Goal: Task Accomplishment & Management: Manage account settings

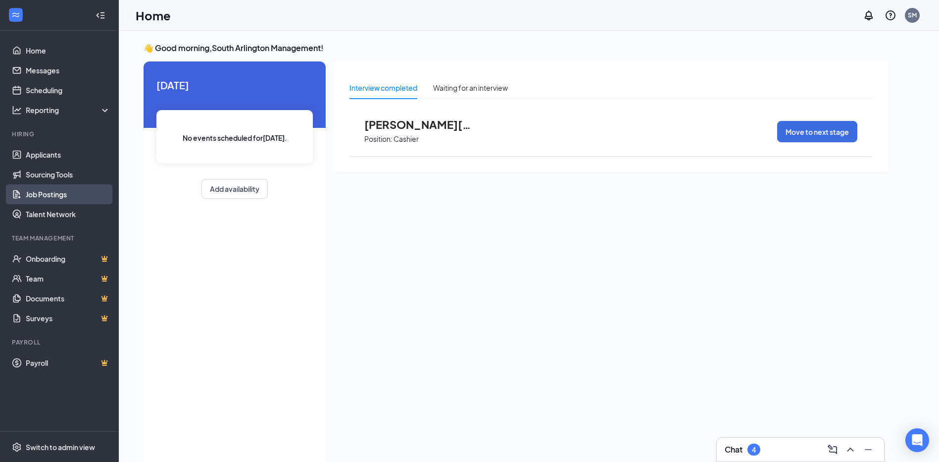
click at [64, 195] on link "Job Postings" at bounding box center [68, 194] width 85 height 20
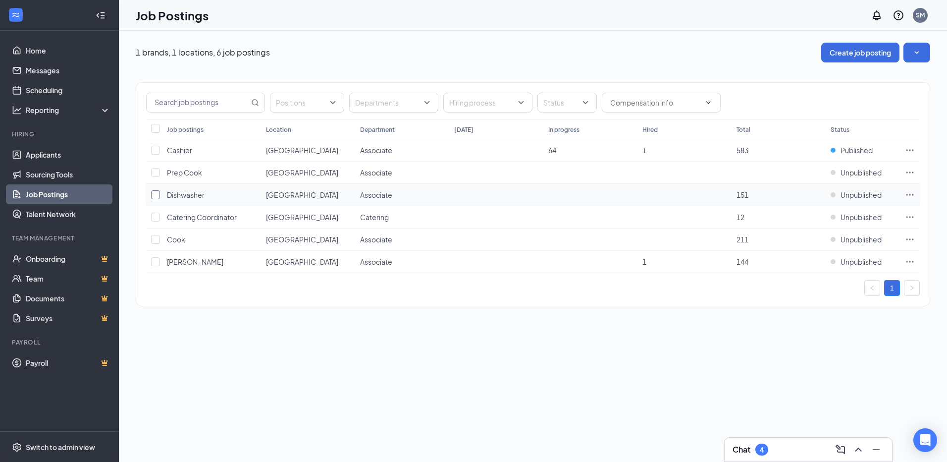
click at [155, 197] on input "checkbox" at bounding box center [155, 194] width 9 height 9
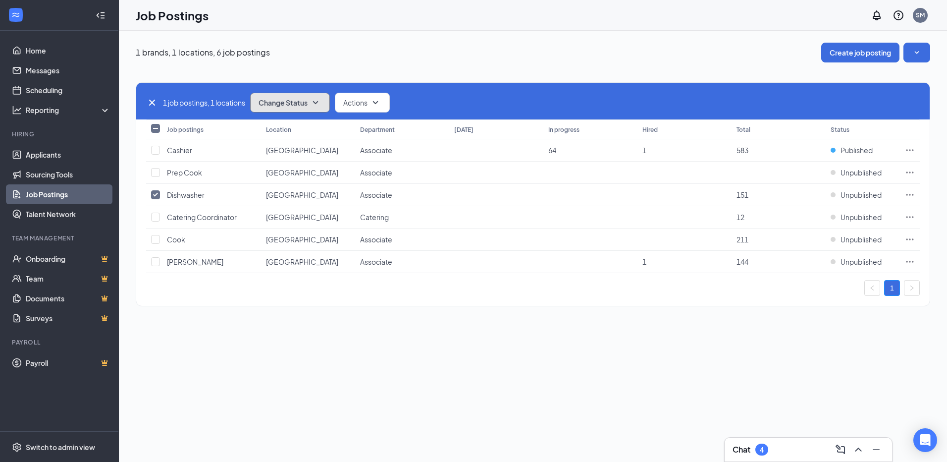
click at [325, 107] on button "Change Status" at bounding box center [290, 103] width 80 height 20
click at [318, 103] on icon "SmallChevronDown" at bounding box center [315, 102] width 5 height 3
click at [292, 131] on div "Publish" at bounding box center [312, 129] width 119 height 22
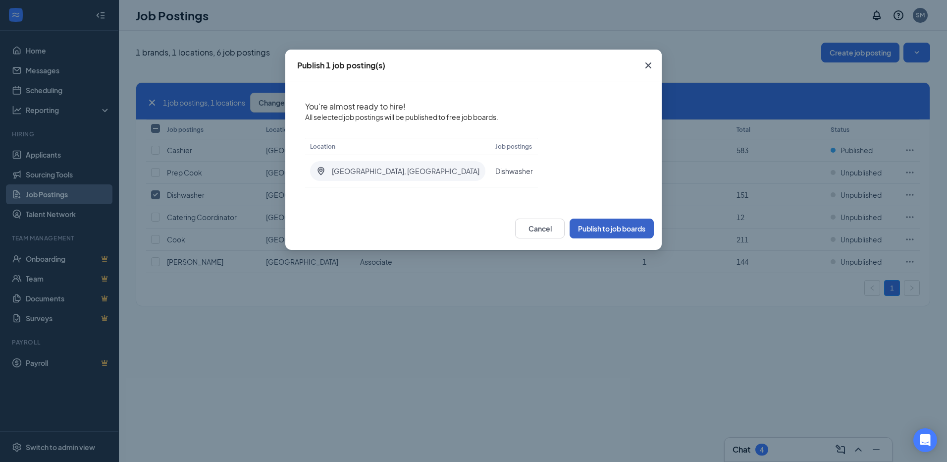
click at [613, 232] on button "Publish to job boards" at bounding box center [611, 228] width 84 height 20
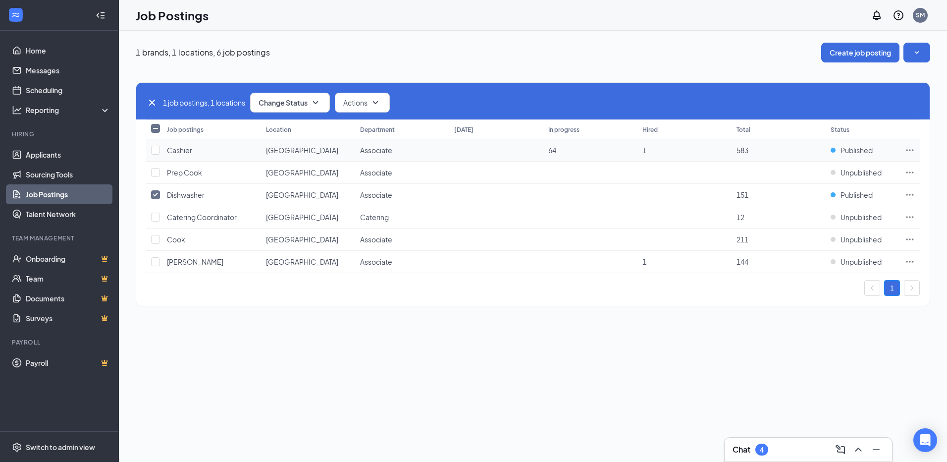
click at [912, 151] on icon "Ellipses" at bounding box center [909, 149] width 7 height 1
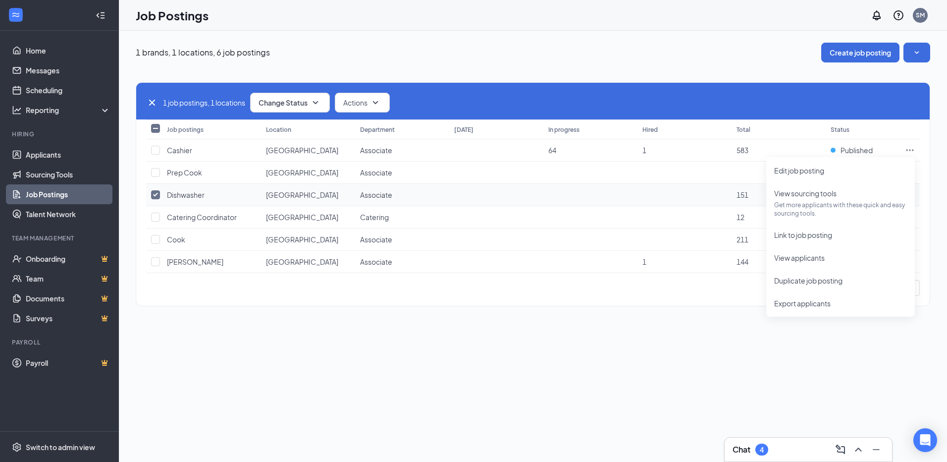
click at [155, 194] on input "checkbox" at bounding box center [155, 194] width 9 height 9
checkbox input "false"
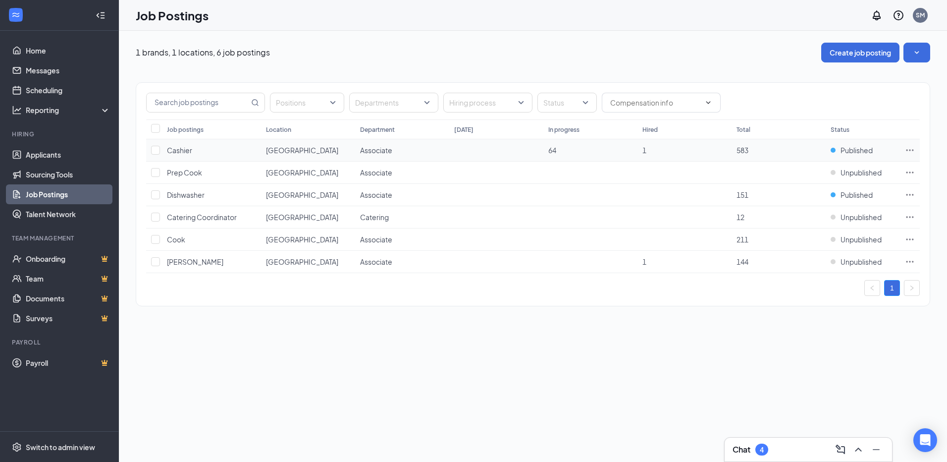
click at [909, 151] on icon "Ellipses" at bounding box center [910, 150] width 10 height 10
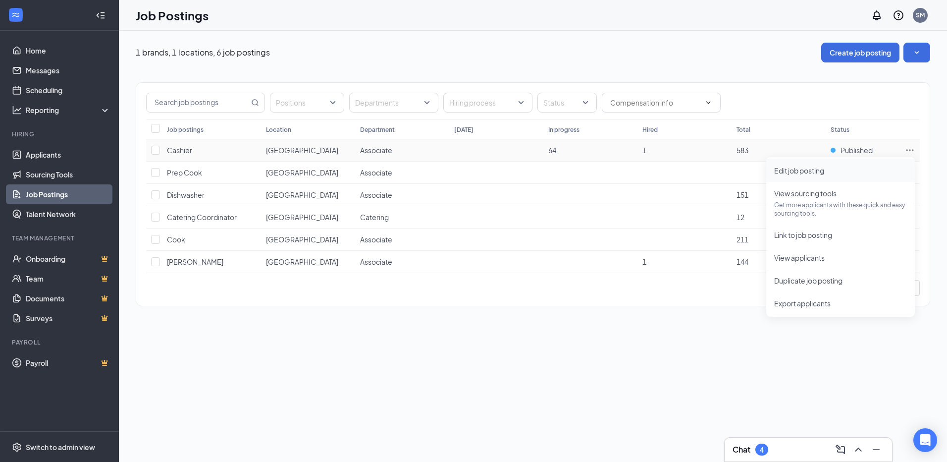
click at [809, 169] on span "Edit job posting" at bounding box center [799, 170] width 50 height 9
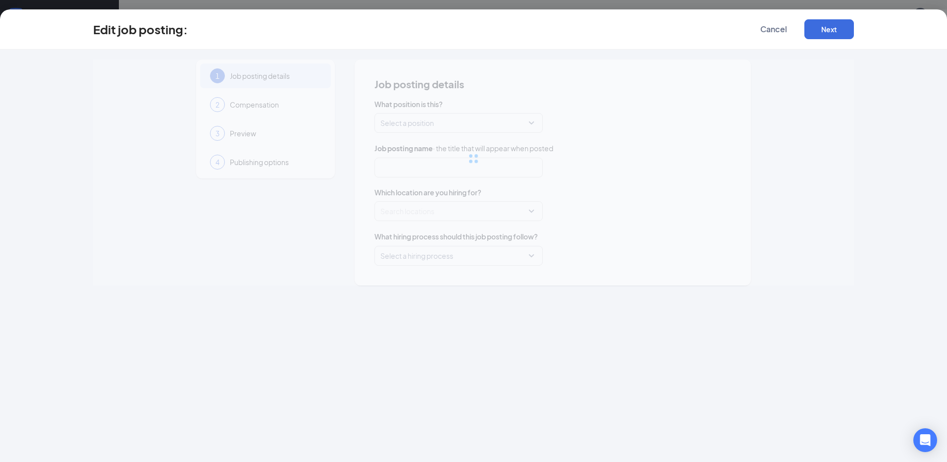
type input "Cashier"
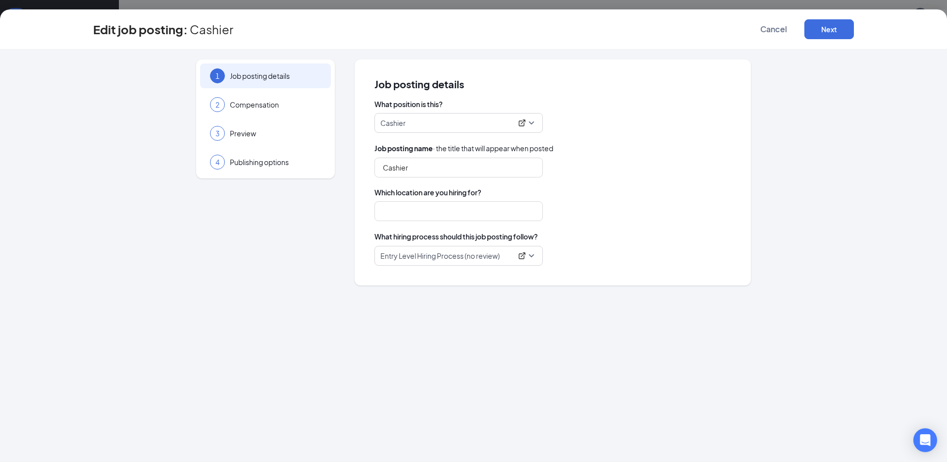
type input "[GEOGRAPHIC_DATA]"
click at [761, 29] on span "Cancel" at bounding box center [773, 29] width 27 height 10
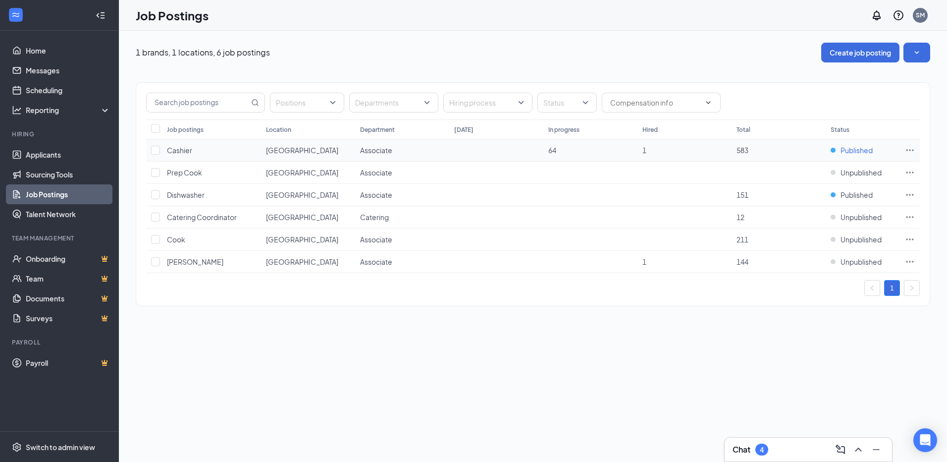
click at [836, 148] on div "Published" at bounding box center [851, 150] width 42 height 10
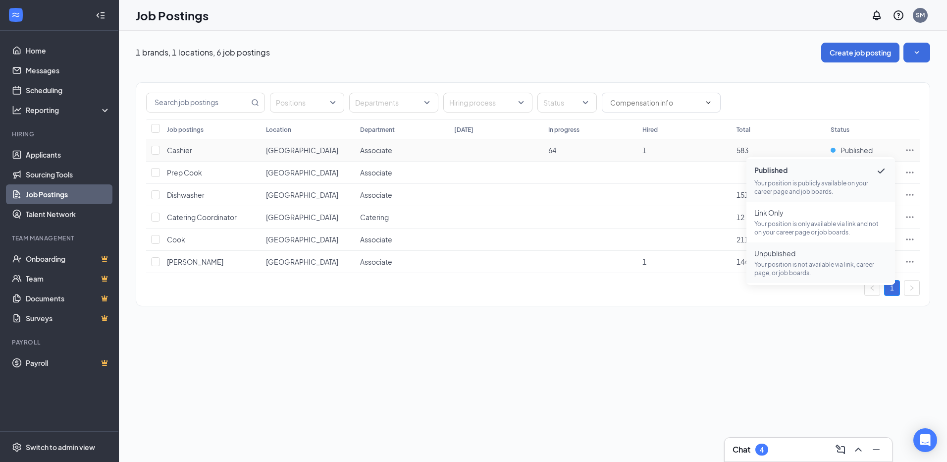
click at [803, 259] on span "Unpublished Your position is not available via link, career page, or job boards." at bounding box center [820, 262] width 133 height 29
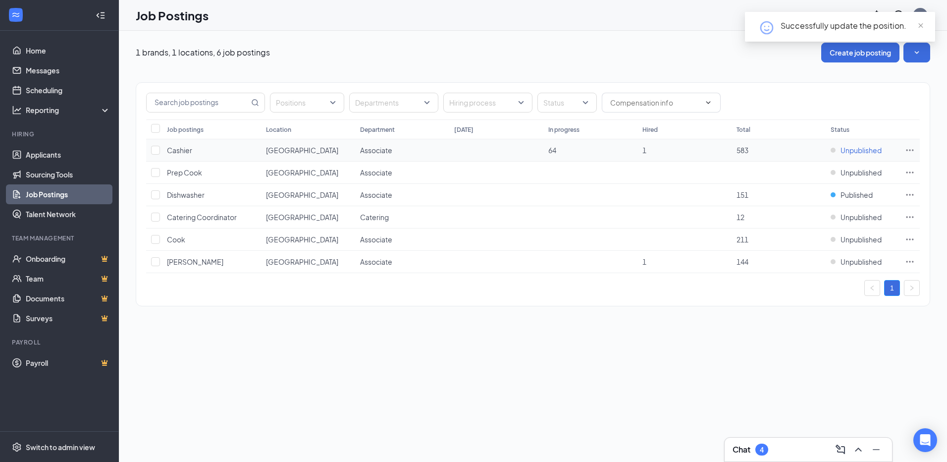
click at [853, 150] on span "Unpublished" at bounding box center [860, 150] width 41 height 10
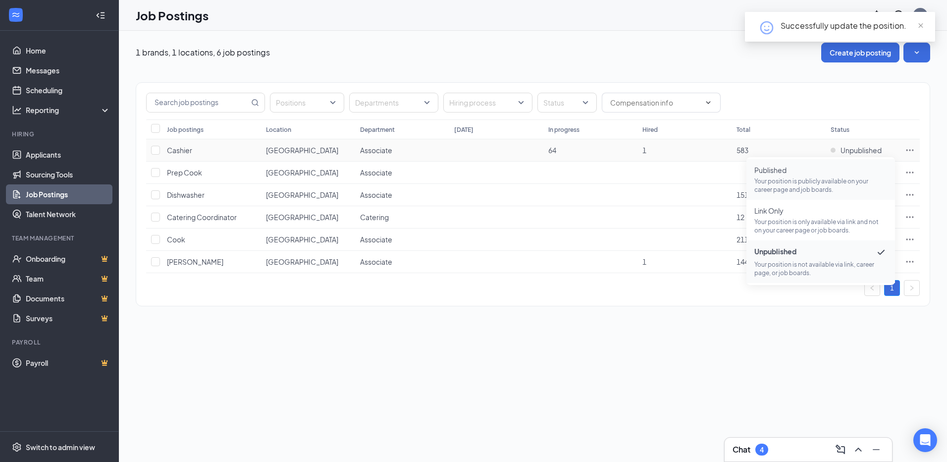
click at [805, 177] on p "Your position is publicly available on your career page and job boards." at bounding box center [820, 185] width 133 height 17
